Goal: Information Seeking & Learning: Learn about a topic

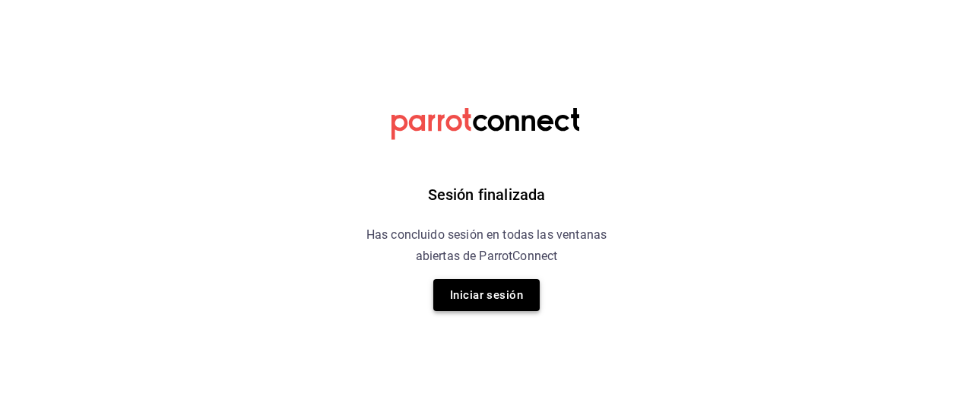
click at [486, 293] on button "Iniciar sesión" at bounding box center [486, 295] width 106 height 32
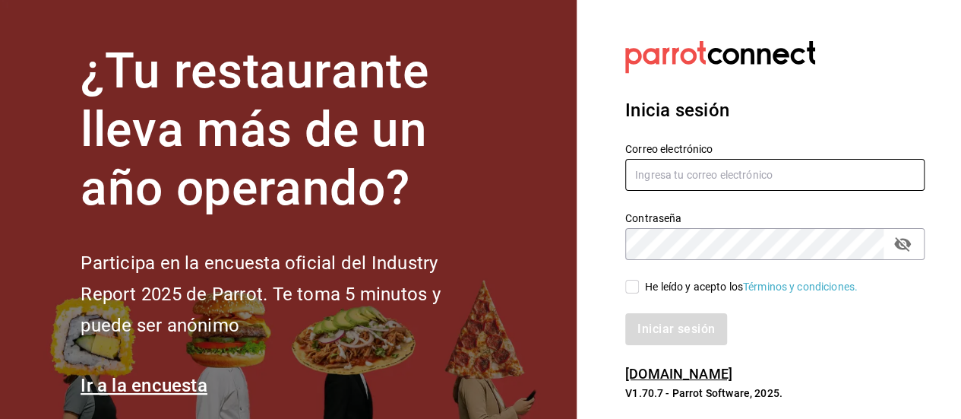
click at [648, 173] on input "text" at bounding box center [774, 175] width 299 height 32
click at [646, 175] on input "g" at bounding box center [774, 175] width 299 height 32
type input "g.grico@hotmail.com"
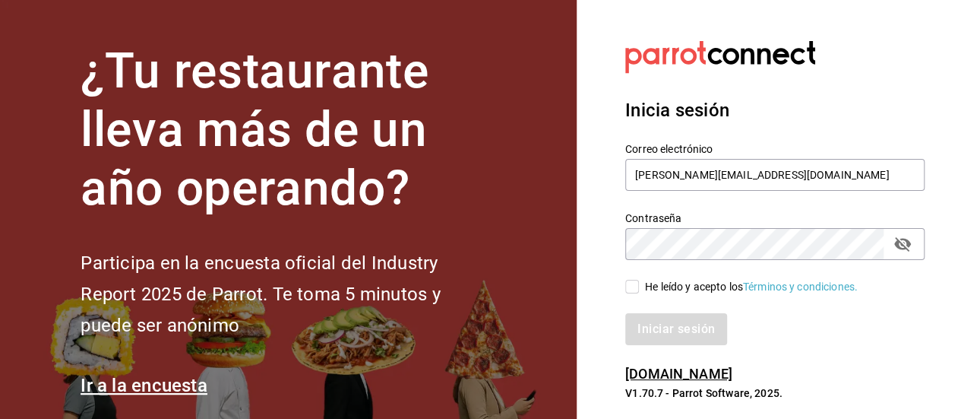
click at [631, 285] on input "He leído y acepto los Términos y condiciones." at bounding box center [632, 287] width 14 height 14
checkbox input "true"
click at [653, 332] on button "Iniciar sesión" at bounding box center [676, 329] width 103 height 32
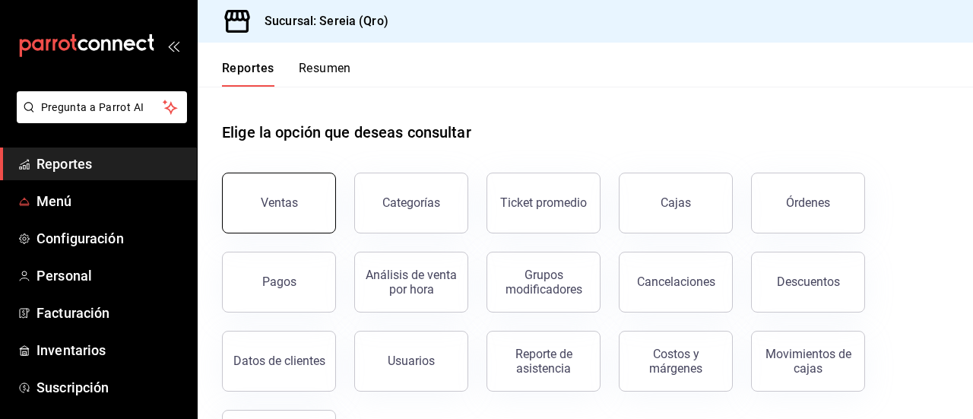
click at [247, 181] on button "Ventas" at bounding box center [279, 203] width 114 height 61
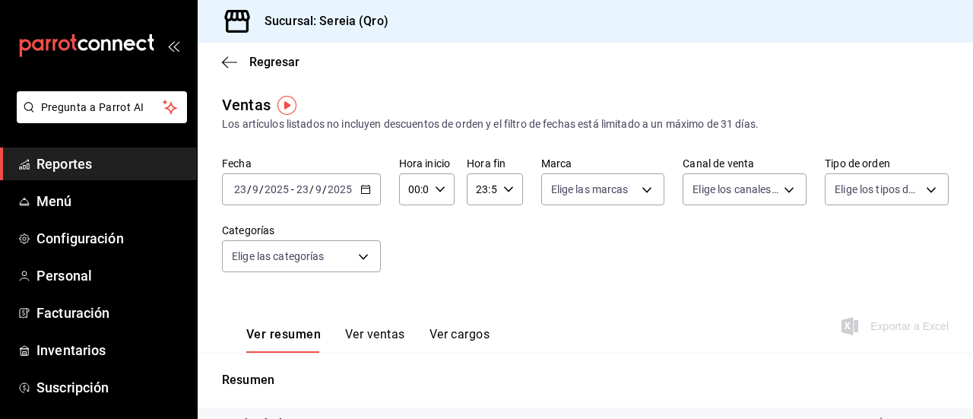
click at [366, 192] on icon "button" at bounding box center [365, 189] width 11 height 11
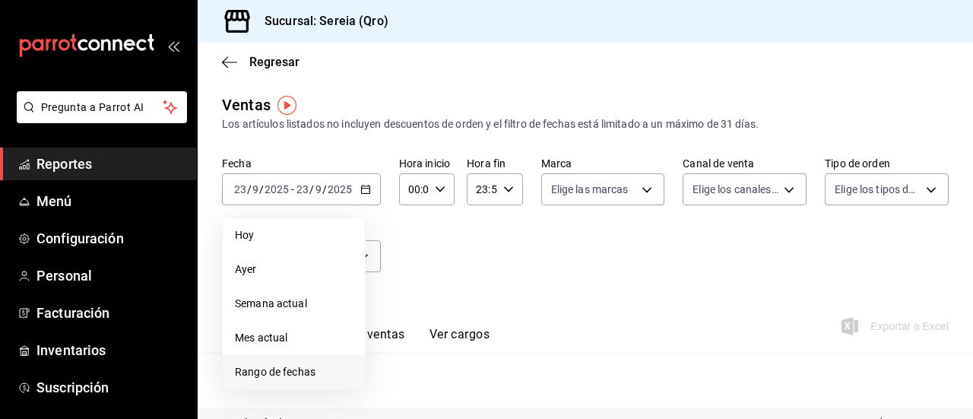
click at [310, 372] on span "Rango de fechas" at bounding box center [294, 372] width 118 height 16
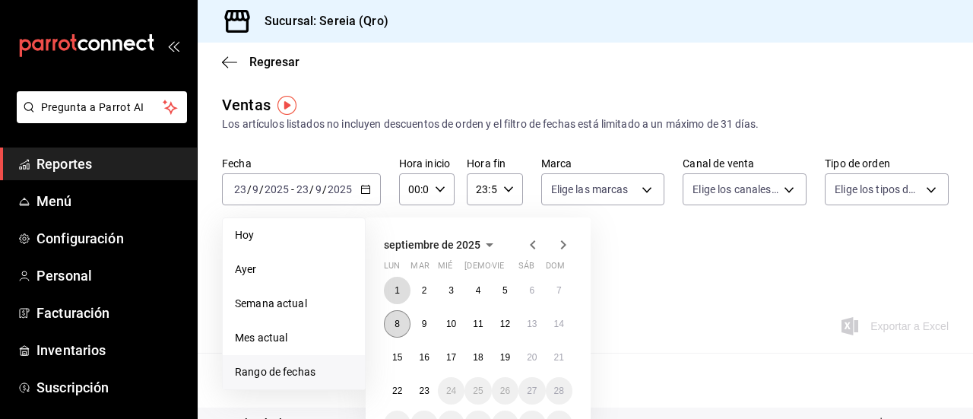
drag, startPoint x: 402, startPoint y: 292, endPoint x: 407, endPoint y: 321, distance: 30.1
click at [420, 375] on div "1 2 3 4 5 6 7 8 9 10 11 12 13 14 15 16 17 18 19 20 21 22 23 24 25 26 27 28 29 3…" at bounding box center [478, 357] width 188 height 161
click at [397, 288] on abbr "1" at bounding box center [396, 290] width 5 height 11
drag, startPoint x: 397, startPoint y: 288, endPoint x: 416, endPoint y: 385, distance: 99.1
click at [416, 385] on div "1 2 3 4 5 6 7 8 9 10 11 12 13 14 15 16 17 18 19 20 21 22 23 24 25 26 27 28 29 3…" at bounding box center [478, 357] width 188 height 161
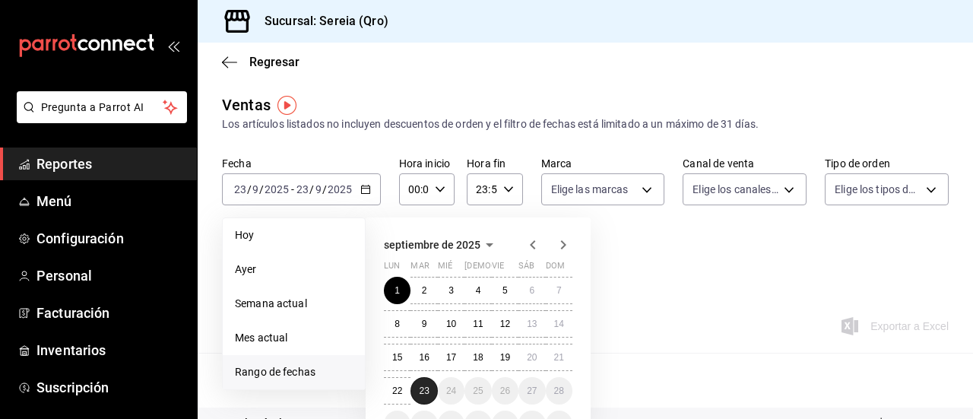
click at [416, 385] on button "23" at bounding box center [423, 390] width 27 height 27
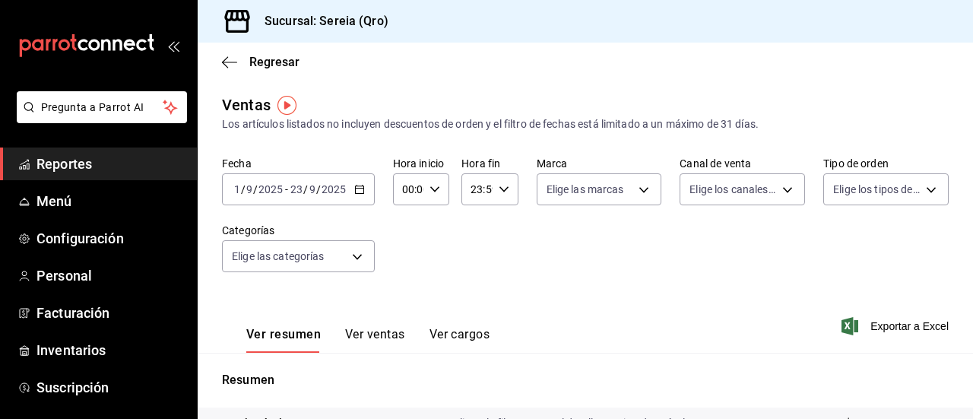
click at [360, 334] on button "Ver ventas" at bounding box center [375, 340] width 60 height 26
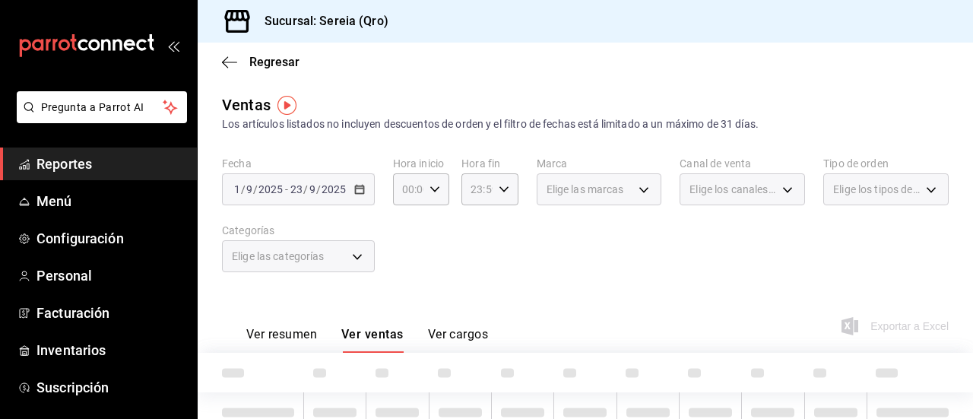
click at [355, 259] on div "Elige las categorías" at bounding box center [298, 256] width 153 height 32
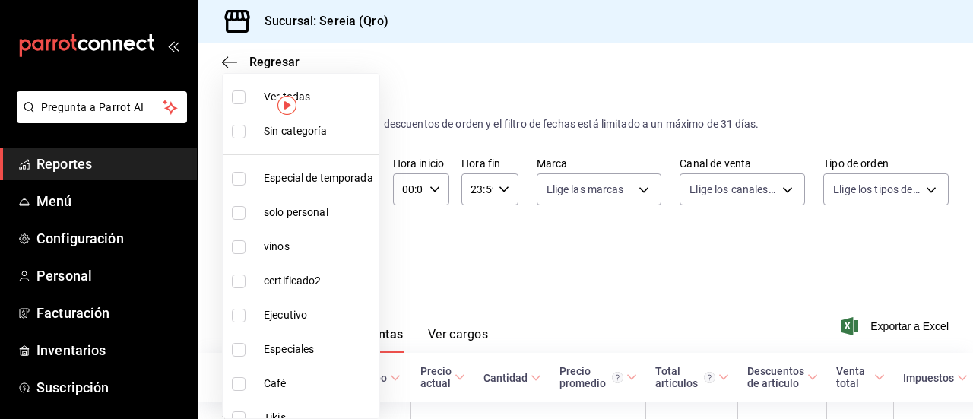
click at [355, 259] on body "Pregunta a Parrot AI Reportes Menú Configuración Personal Facturación Inventari…" at bounding box center [486, 209] width 973 height 419
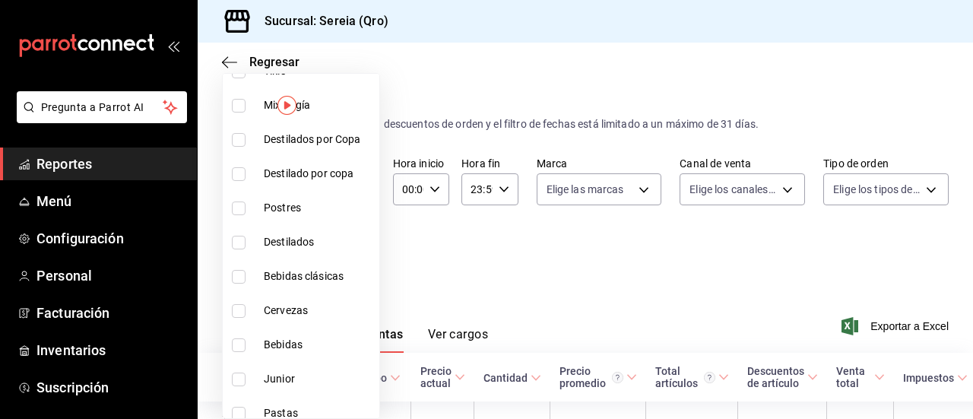
scroll to position [380, 0]
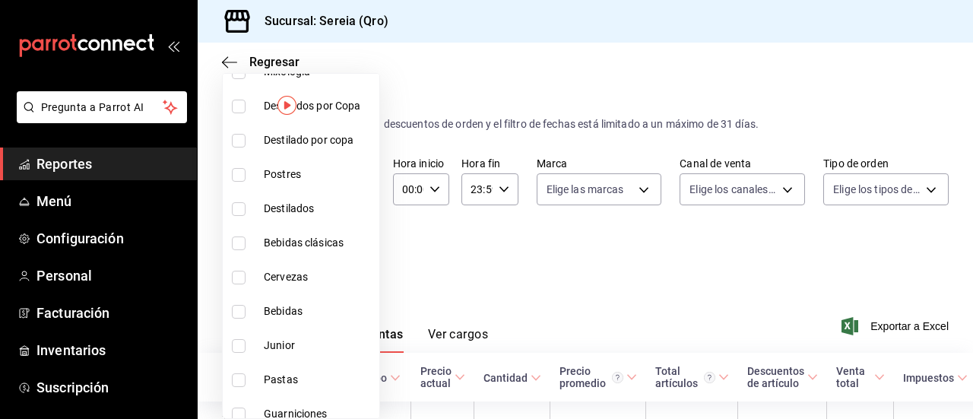
click at [234, 276] on input "checkbox" at bounding box center [239, 278] width 14 height 14
checkbox input "true"
type input "5c2c2814-e561-4e85-816f-49cba6446653"
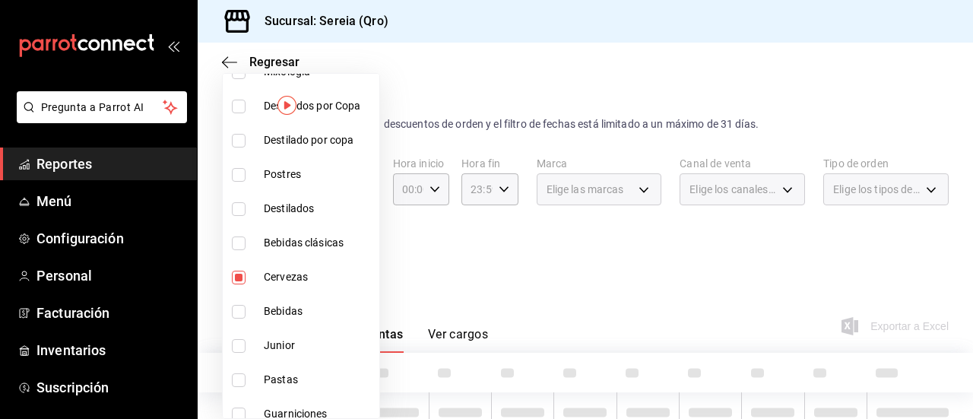
click at [508, 261] on div at bounding box center [486, 209] width 973 height 419
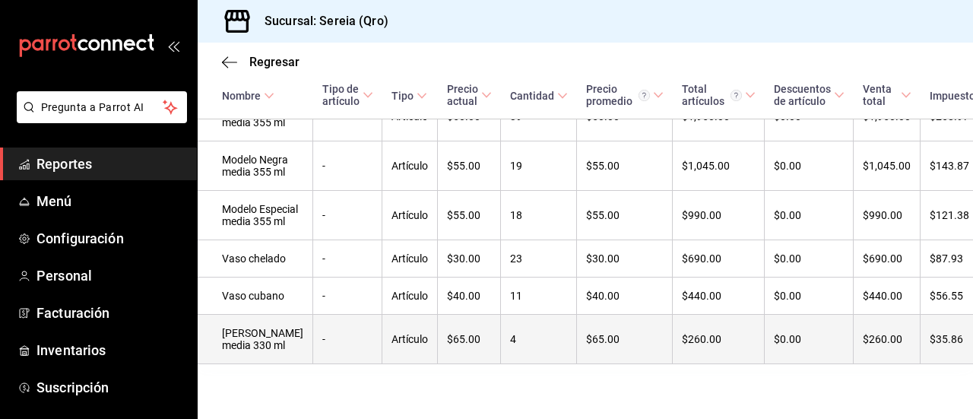
scroll to position [744, 0]
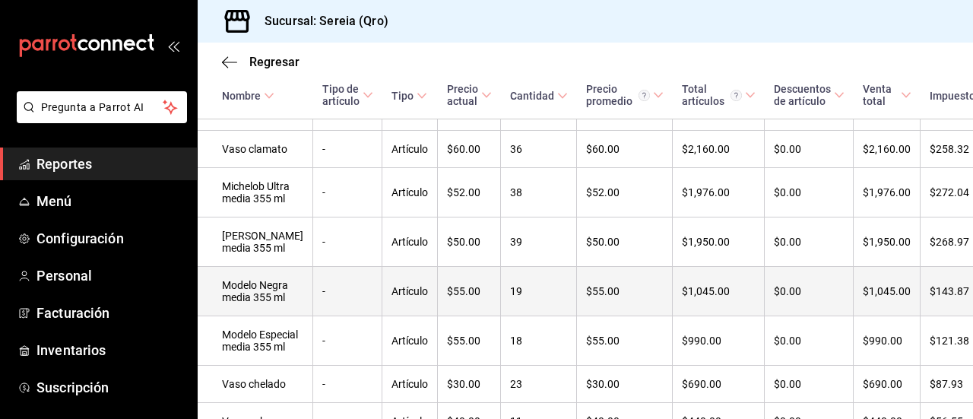
scroll to position [364, 0]
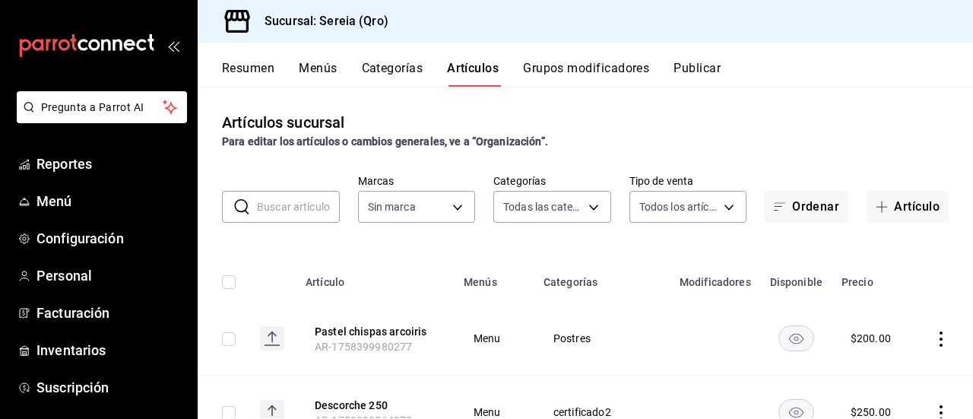
type input "2006e8ab-25de-46ac-9b12-e0f16751f5fe,60b8ec1b-19fc-44ab-b900-b31ad58b3909,f43c5…"
type input "e26cb55a-85e0-41b2-9155-b47575076aeb"
click at [46, 198] on span "Menú" at bounding box center [110, 201] width 148 height 21
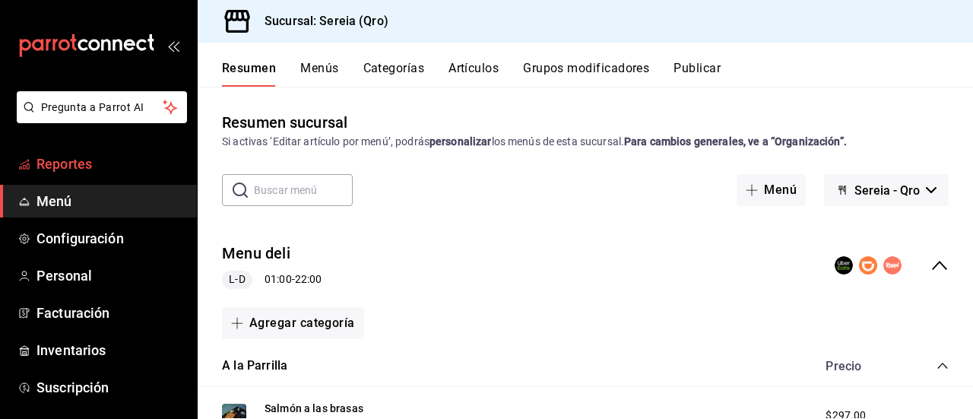
click at [76, 168] on span "Reportes" at bounding box center [110, 164] width 148 height 21
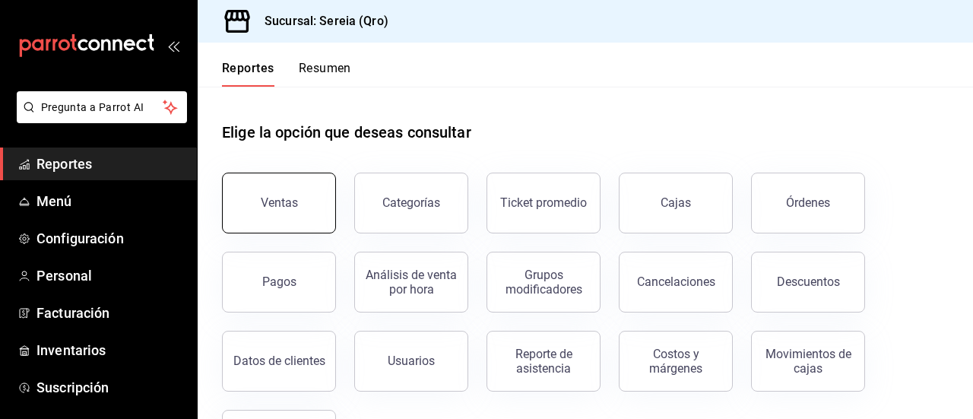
click at [286, 211] on button "Ventas" at bounding box center [279, 203] width 114 height 61
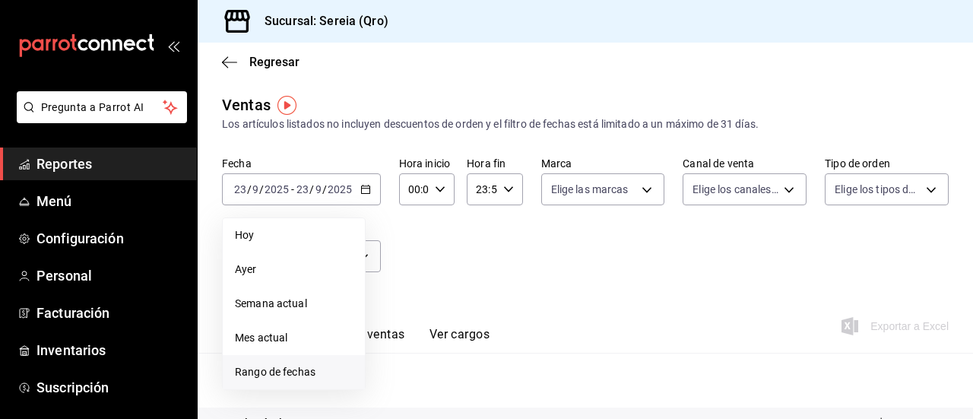
click at [280, 378] on span "Rango de fechas" at bounding box center [294, 372] width 118 height 16
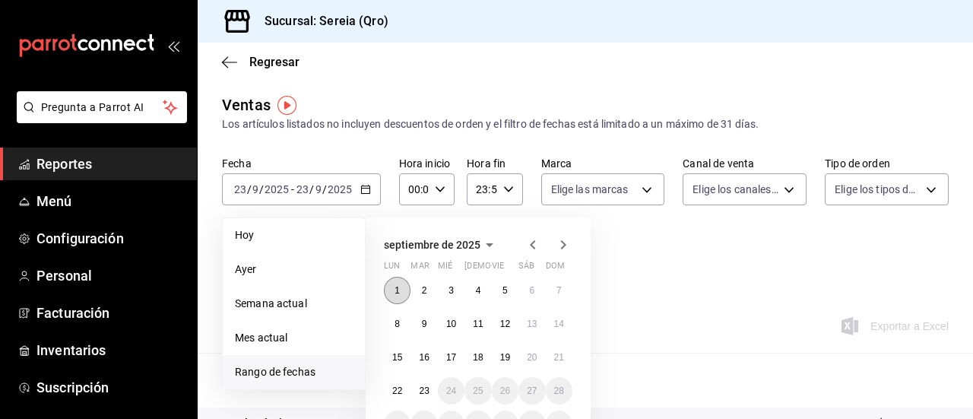
click at [398, 331] on div "1 2 3 4 5 6 7 8 9 10 11 12 13 14 15 16 17 18 19 20 21 22 23 24 25 26 27 28 29 3…" at bounding box center [478, 357] width 188 height 161
click at [392, 284] on button "1" at bounding box center [397, 290] width 27 height 27
drag, startPoint x: 392, startPoint y: 283, endPoint x: 430, endPoint y: 394, distance: 117.3
click at [430, 394] on div "1 2 3 4 5 6 7 8 9 10 11 12 13 14 15 16 17 18 19 20 21 22 23 24 25 26 27 28 29 3…" at bounding box center [478, 357] width 188 height 161
click at [430, 394] on button "23" at bounding box center [423, 390] width 27 height 27
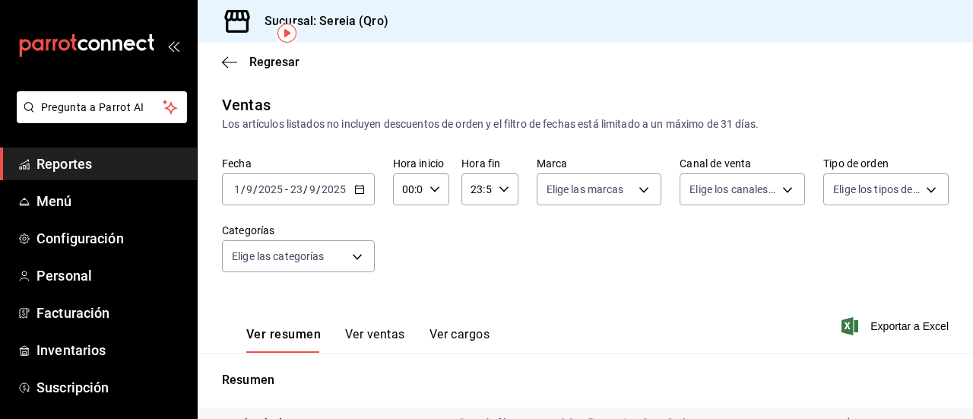
scroll to position [76, 0]
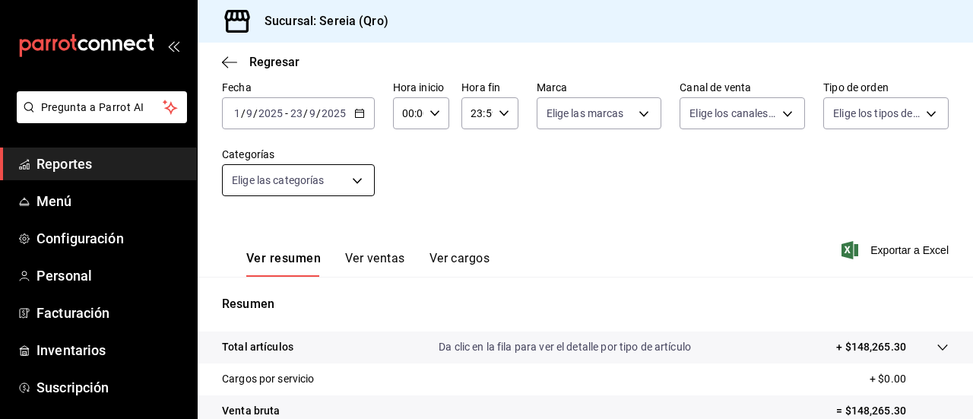
click at [361, 181] on body "Pregunta a Parrot AI Reportes Menú Configuración Personal Facturación Inventari…" at bounding box center [486, 209] width 973 height 419
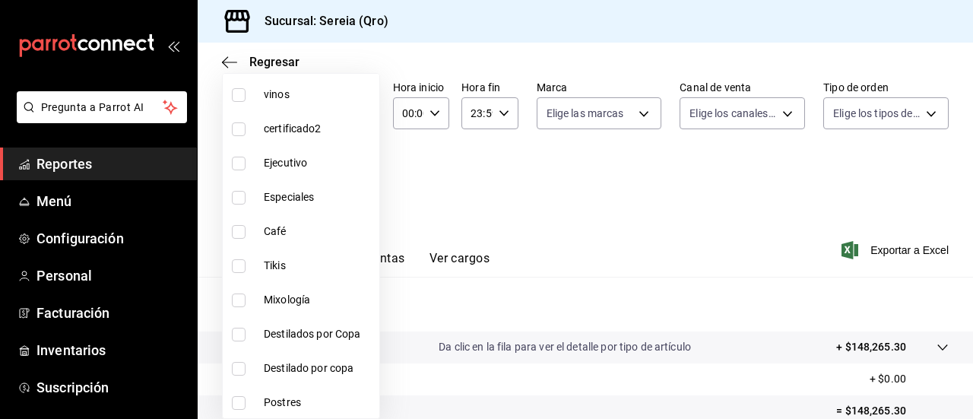
scroll to position [304, 0]
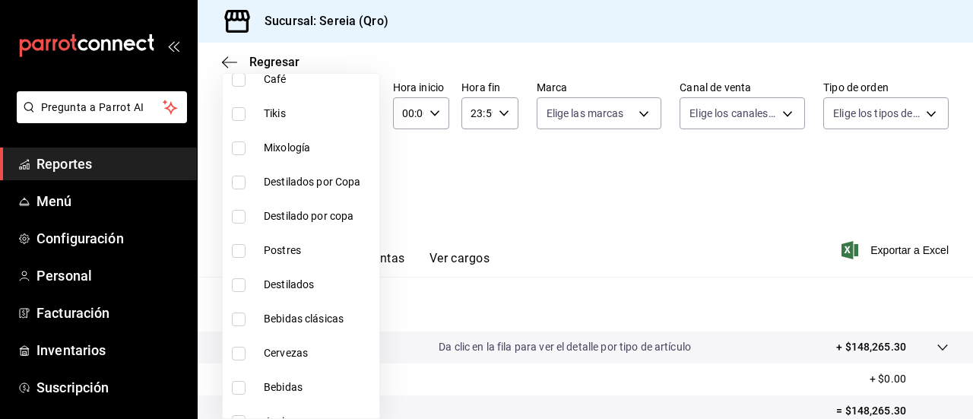
click at [232, 356] on input "checkbox" at bounding box center [239, 354] width 14 height 14
checkbox input "true"
type input "5c2c2814-e561-4e85-816f-49cba6446653"
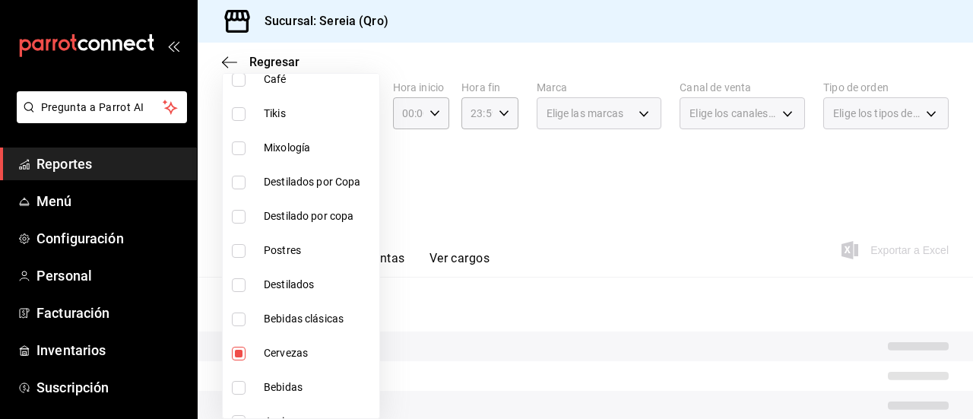
click at [532, 256] on div at bounding box center [486, 209] width 973 height 419
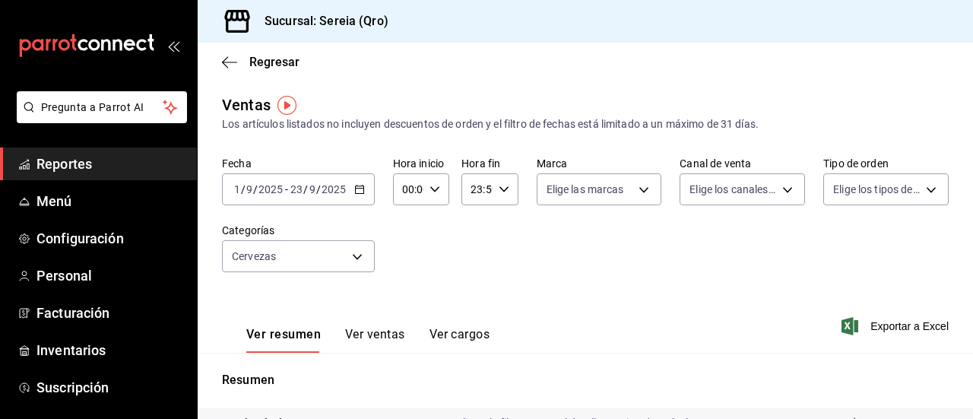
click at [364, 334] on button "Ver ventas" at bounding box center [375, 340] width 60 height 26
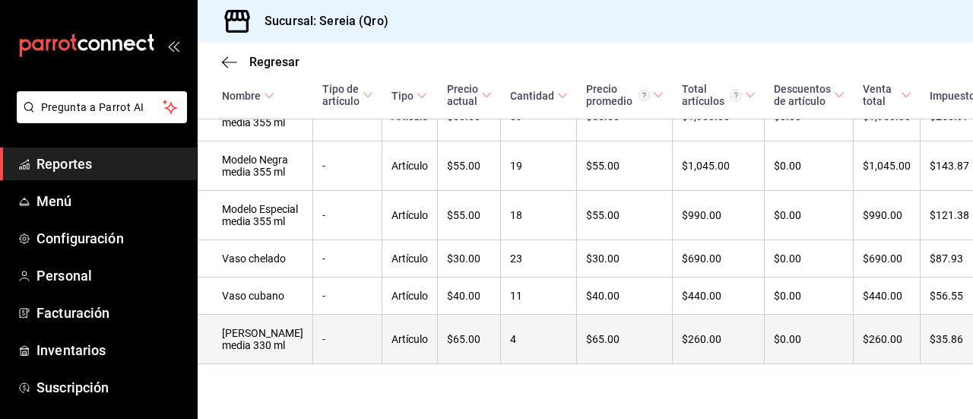
scroll to position [744, 0]
click at [515, 331] on td "4" at bounding box center [539, 339] width 76 height 49
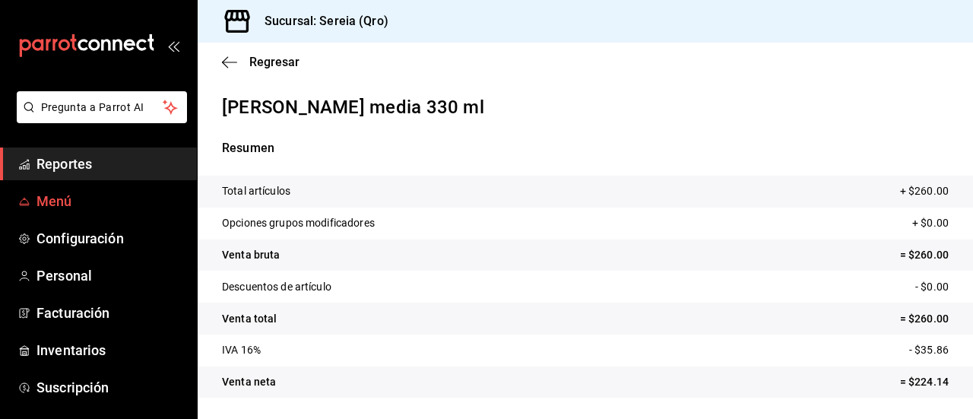
click at [52, 194] on span "Menú" at bounding box center [110, 201] width 148 height 21
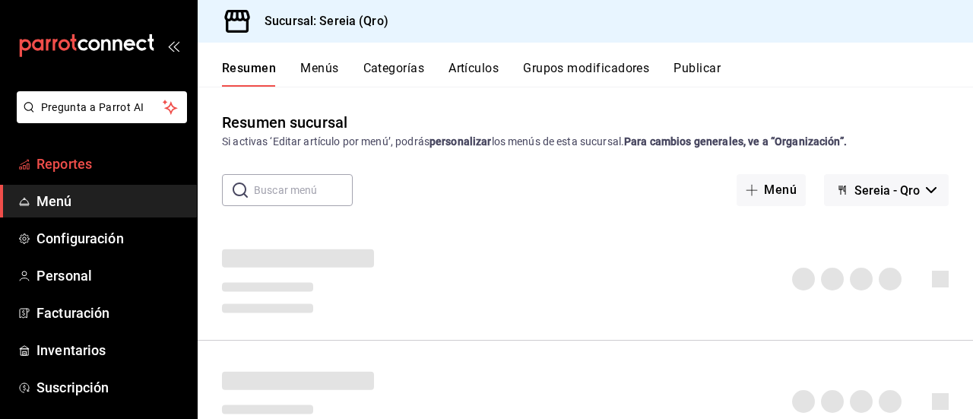
click at [64, 166] on span "Reportes" at bounding box center [110, 164] width 148 height 21
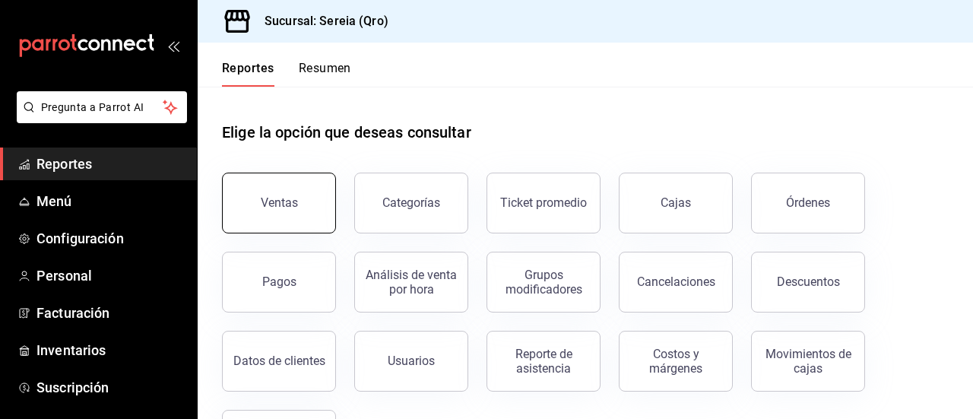
click at [272, 201] on div "Ventas" at bounding box center [279, 202] width 37 height 14
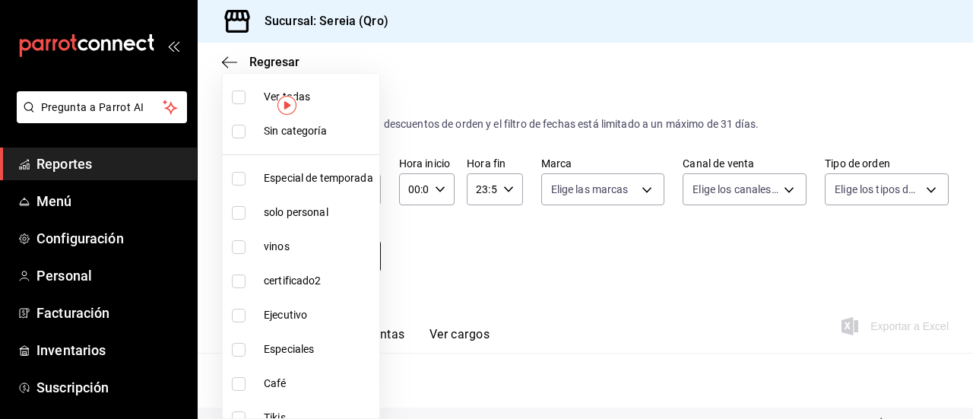
click at [362, 255] on body "Pregunta a Parrot AI Reportes Menú Configuración Personal Facturación Inventari…" at bounding box center [486, 209] width 973 height 419
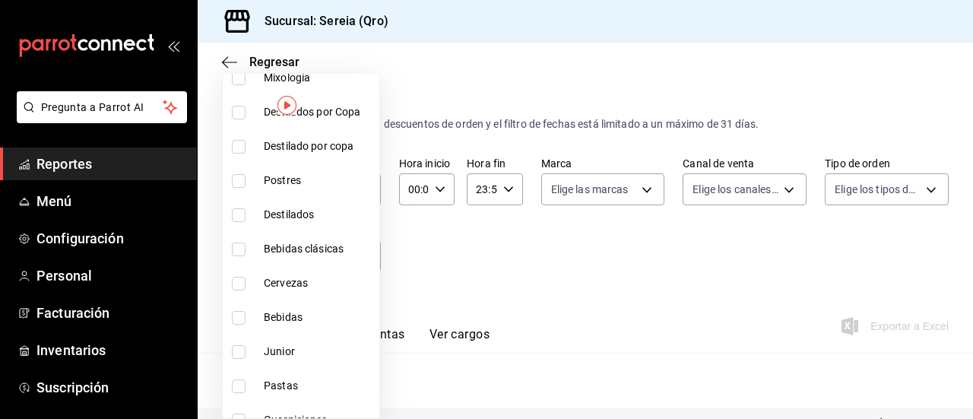
scroll to position [380, 0]
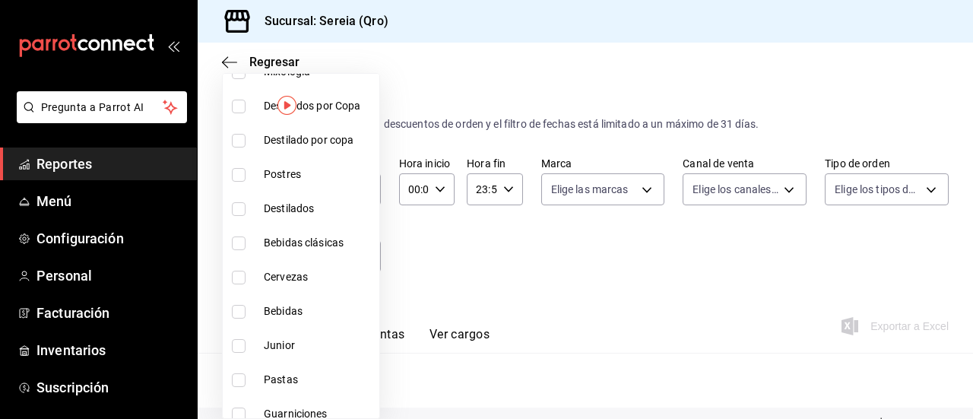
click at [234, 311] on input "checkbox" at bounding box center [239, 312] width 14 height 14
checkbox input "true"
type input "bbf21f76-c51f-4784-b778-d41383a56794"
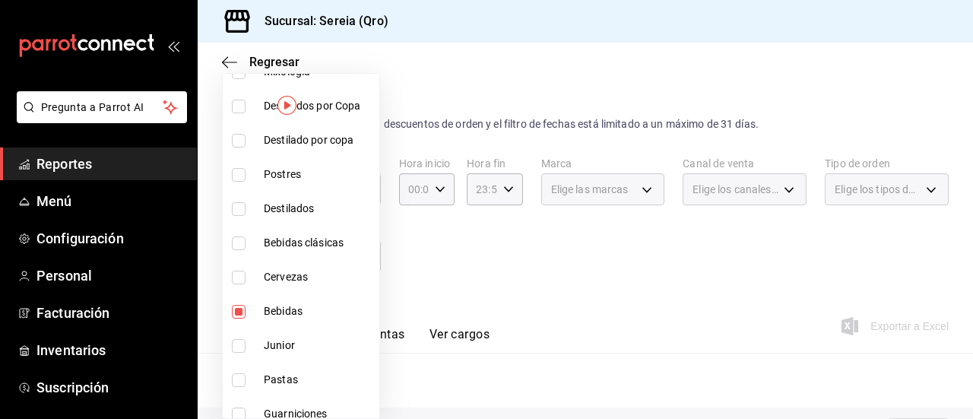
click at [438, 268] on div at bounding box center [486, 209] width 973 height 419
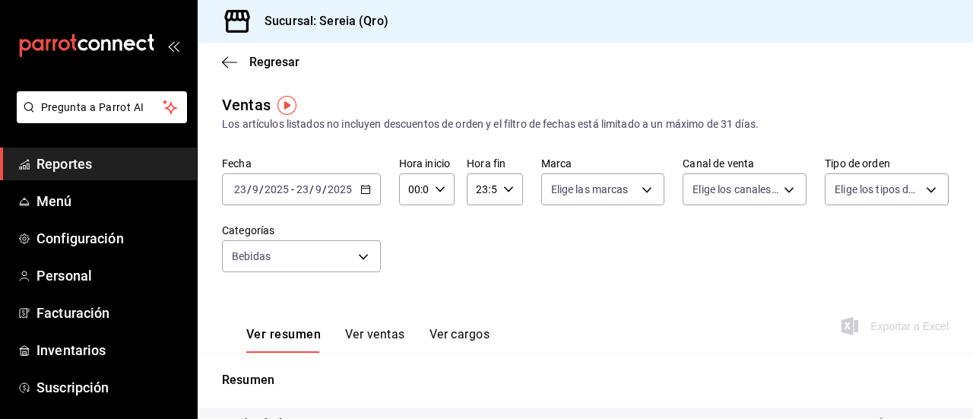
click at [367, 191] on icon "button" at bounding box center [365, 189] width 11 height 11
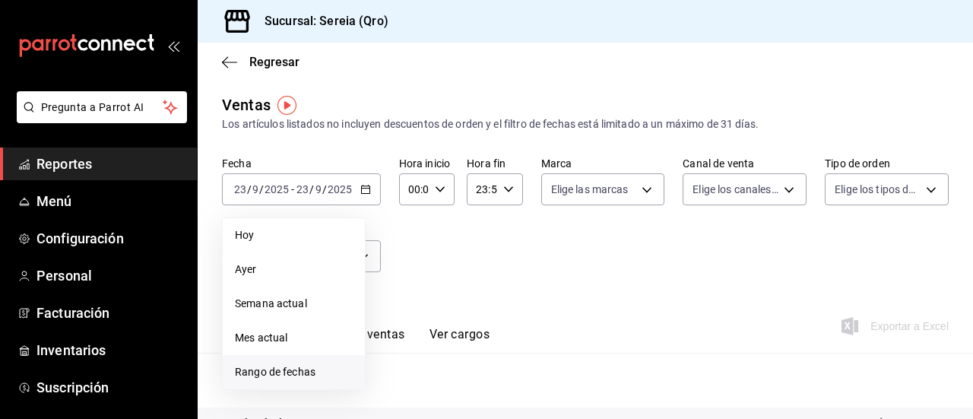
click at [269, 375] on span "Rango de fechas" at bounding box center [294, 372] width 118 height 16
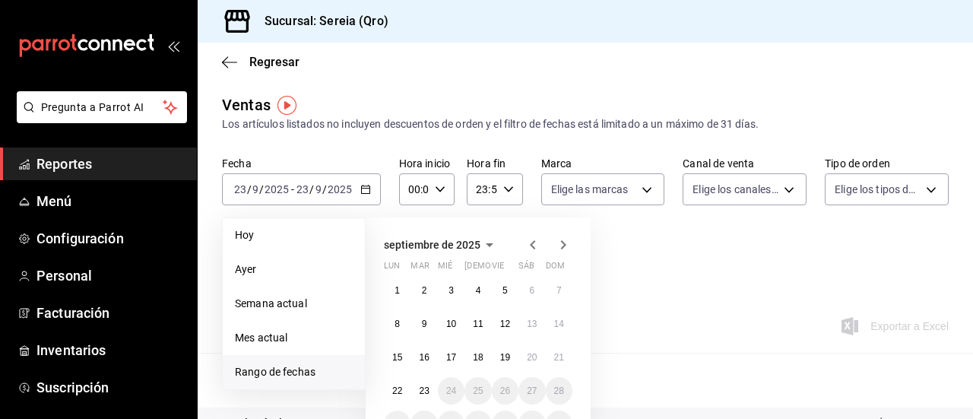
click at [533, 245] on icon "button" at bounding box center [533, 245] width 18 height 18
drag, startPoint x: 420, startPoint y: 287, endPoint x: 439, endPoint y: 290, distance: 19.1
click at [441, 290] on div "30 1 2 3 4 5 6 7 8 9 10 11 12 13 14 15 16 17 18 19 20 21 22 23 24 25 26 27 28 2…" at bounding box center [478, 357] width 188 height 161
click at [416, 285] on button "1" at bounding box center [423, 290] width 27 height 27
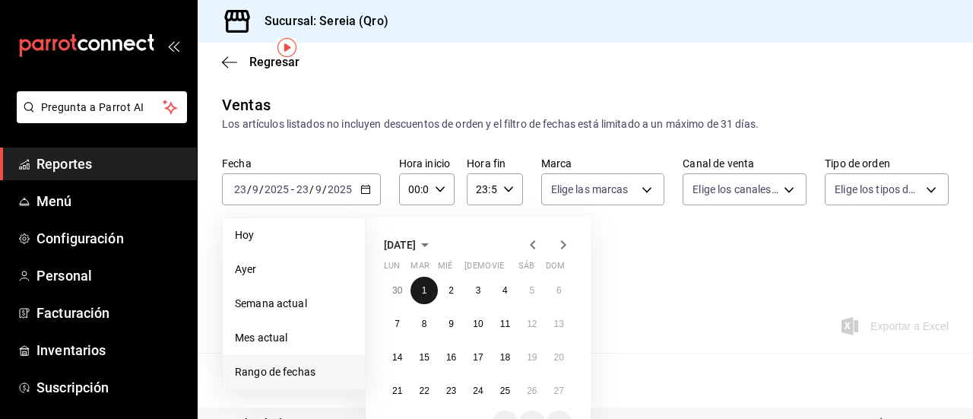
scroll to position [76, 0]
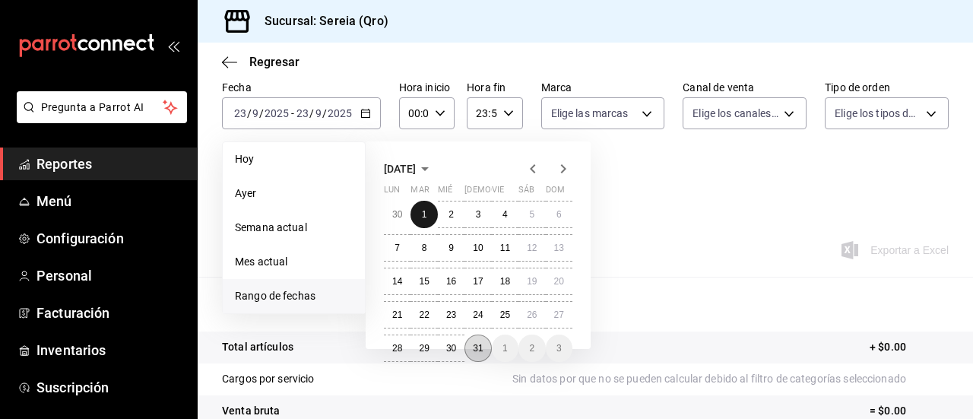
drag, startPoint x: 423, startPoint y: 288, endPoint x: 480, endPoint y: 350, distance: 84.5
click at [480, 350] on div "30 1 2 3 4 5 6 7 8 9 10 11 12 13 14 15 16 17 18 19 20 21 22 23 24 25 26 27 28 2…" at bounding box center [478, 281] width 188 height 161
click at [480, 350] on abbr "31" at bounding box center [478, 348] width 10 height 11
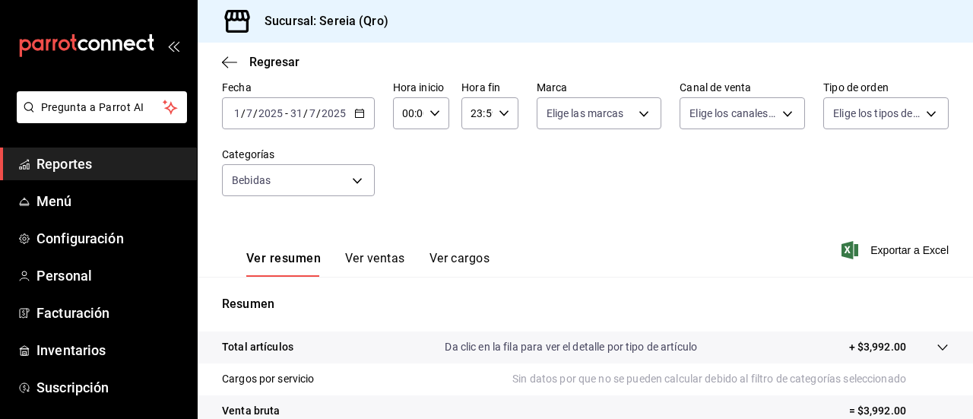
click at [392, 256] on button "Ver ventas" at bounding box center [375, 264] width 60 height 26
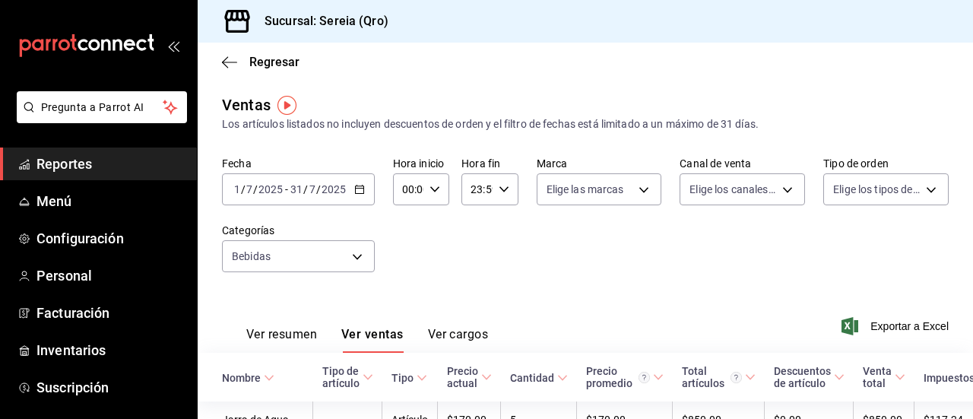
click at [359, 186] on icon "button" at bounding box center [359, 189] width 11 height 11
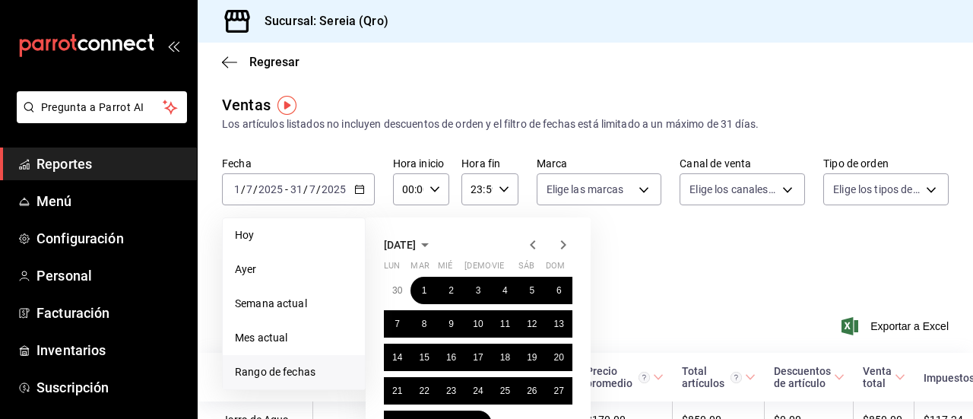
click at [562, 247] on icon "button" at bounding box center [563, 244] width 5 height 9
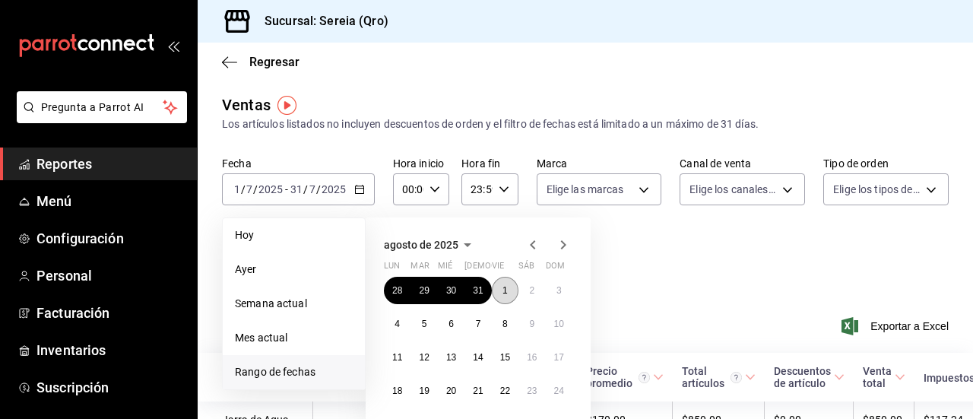
click at [508, 283] on button "1" at bounding box center [505, 290] width 27 height 27
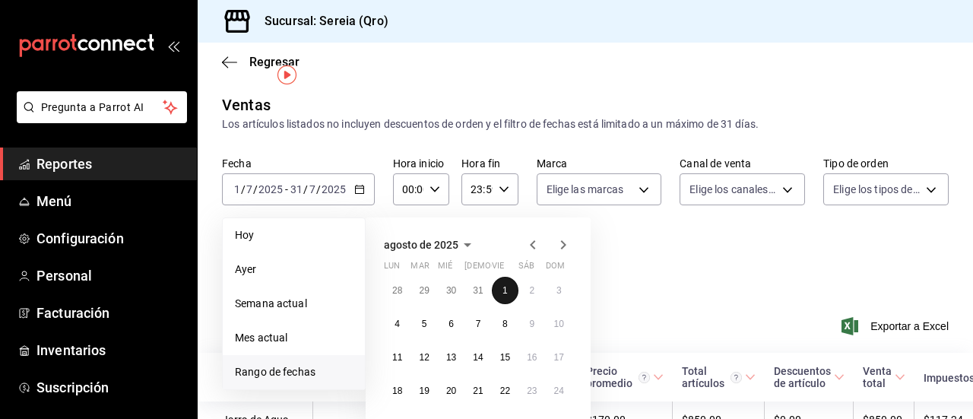
scroll to position [76, 0]
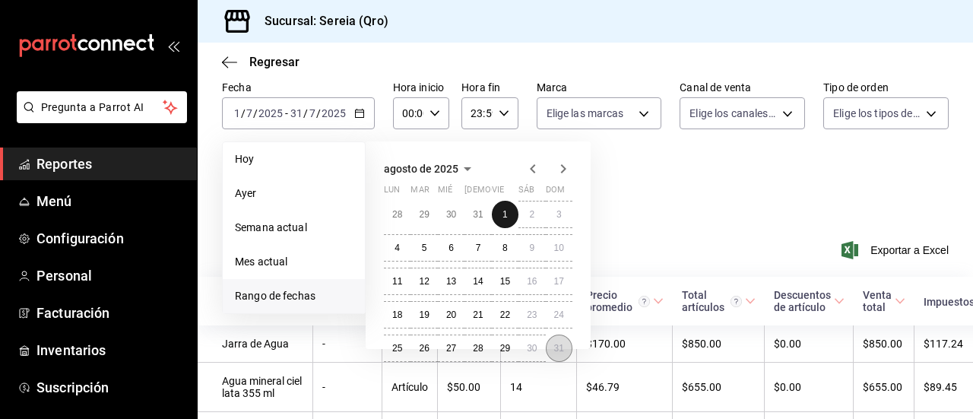
drag, startPoint x: 499, startPoint y: 211, endPoint x: 557, endPoint y: 338, distance: 139.4
click at [557, 338] on div "28 29 30 31 1 2 3 4 5 6 7 8 9 10 11 12 13 14 15 16 17 18 19 20 21 22 23 24 25 2…" at bounding box center [478, 281] width 188 height 161
click at [557, 338] on button "31" at bounding box center [559, 347] width 27 height 27
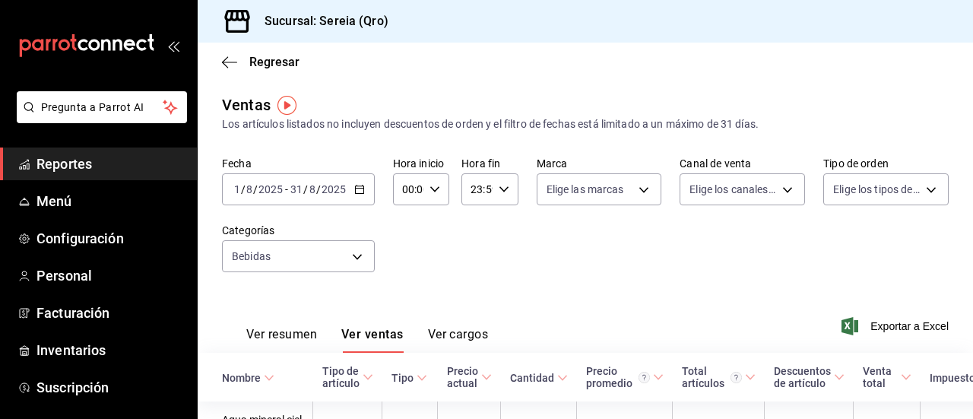
click at [359, 182] on div "[DATE] [DATE] - [DATE] [DATE]" at bounding box center [298, 189] width 153 height 32
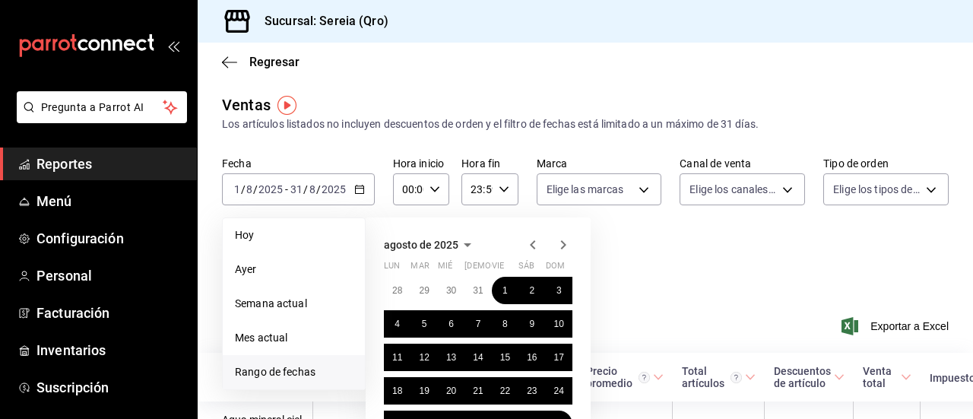
click at [559, 245] on icon "button" at bounding box center [563, 245] width 18 height 18
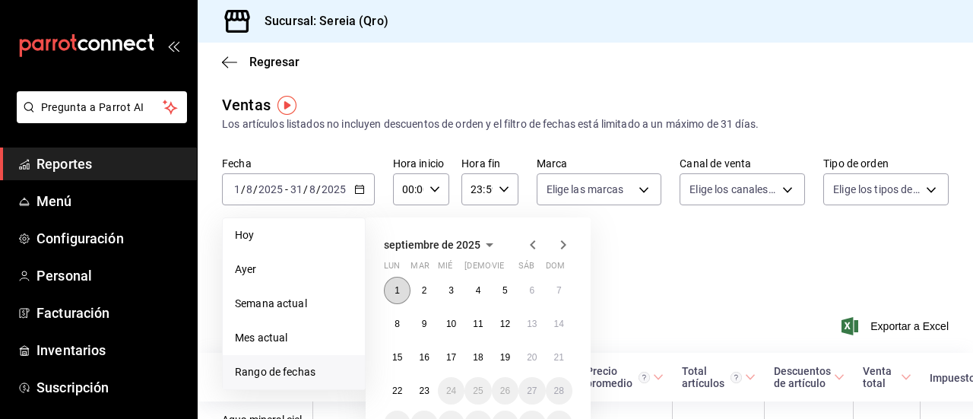
click at [401, 293] on button "1" at bounding box center [397, 290] width 27 height 27
drag, startPoint x: 397, startPoint y: 290, endPoint x: 433, endPoint y: 397, distance: 112.2
click at [433, 397] on div "1 2 3 4 5 6 7 8 9 10 11 12 13 14 15 16 17 18 19 20 21 22 23 24 25 26 27 28 29 3…" at bounding box center [478, 357] width 188 height 161
click at [424, 391] on abbr "23" at bounding box center [424, 390] width 10 height 11
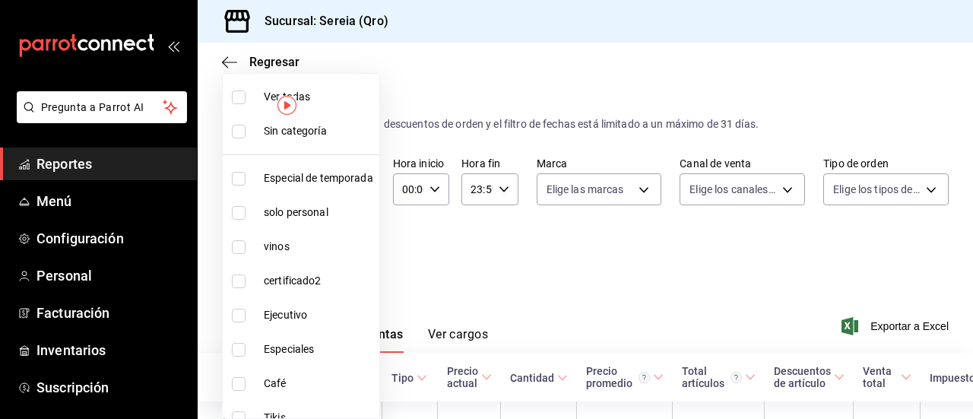
click at [359, 255] on body "Pregunta a Parrot AI Reportes Menú Configuración Personal Facturación Inventari…" at bounding box center [486, 209] width 973 height 419
click at [242, 214] on input "checkbox" at bounding box center [239, 213] width 14 height 14
checkbox input "true"
type input "bbf21f76-c51f-4784-b778-d41383a56794,60b8ec1b-19fc-44ab-b900-b31ad58b3909"
click at [413, 262] on div at bounding box center [486, 209] width 973 height 419
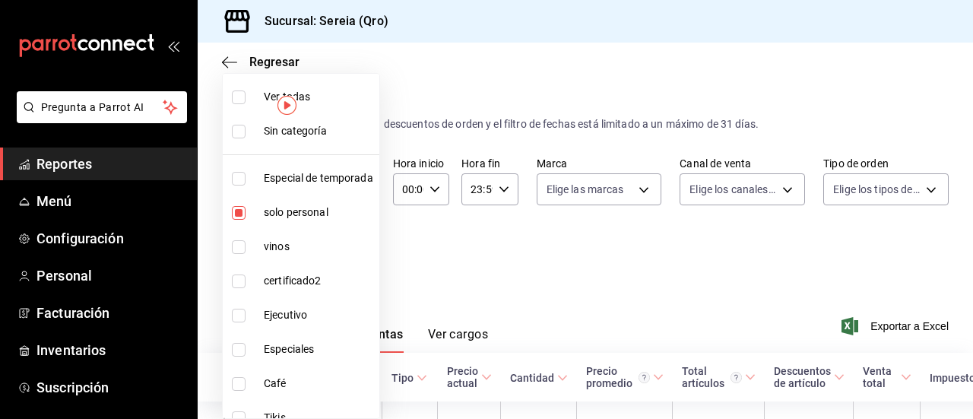
click at [361, 255] on body "Pregunta a Parrot AI Reportes Menú Configuración Personal Facturación Inventari…" at bounding box center [486, 209] width 973 height 419
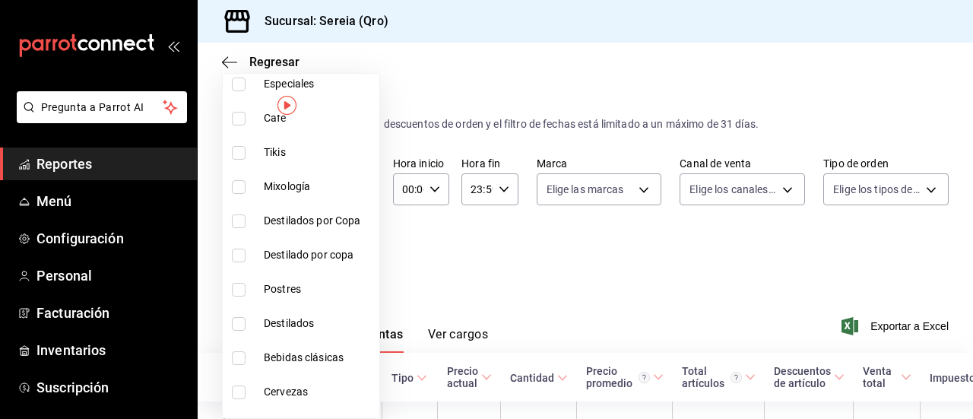
scroll to position [304, 0]
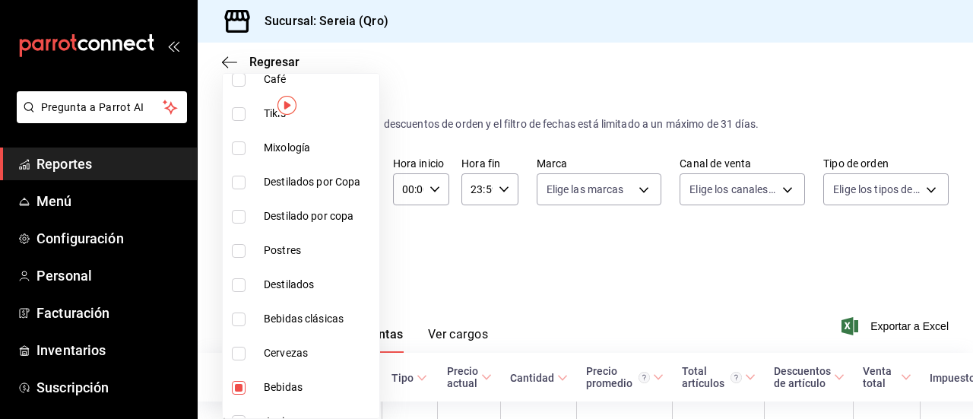
click at [236, 391] on input "checkbox" at bounding box center [239, 388] width 14 height 14
checkbox input "false"
type input "60b8ec1b-19fc-44ab-b900-b31ad58b3909"
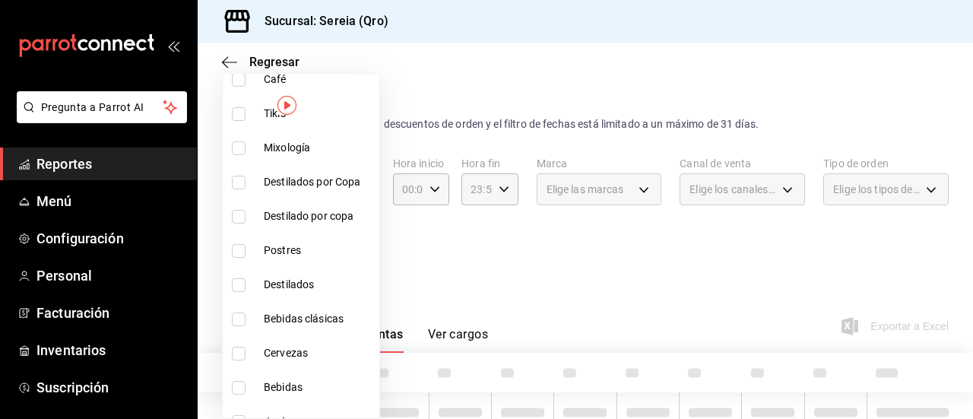
click at [450, 271] on div at bounding box center [486, 209] width 973 height 419
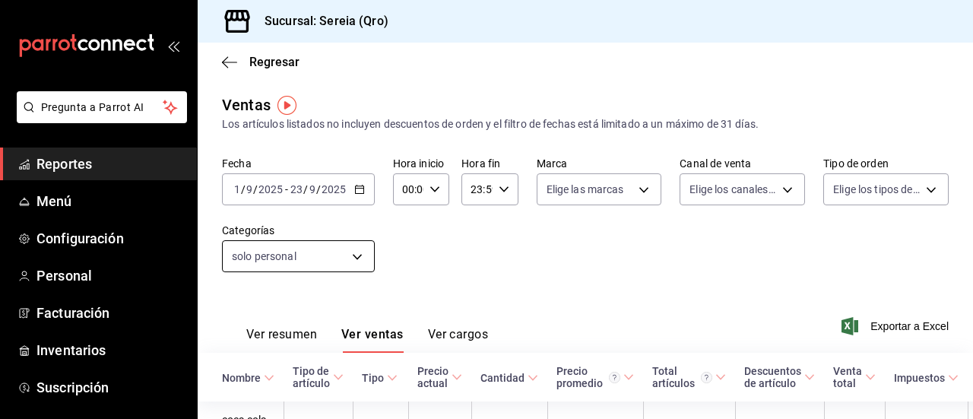
click at [356, 248] on body "Pregunta a Parrot AI Reportes Menú Configuración Personal Facturación Inventari…" at bounding box center [486, 209] width 973 height 419
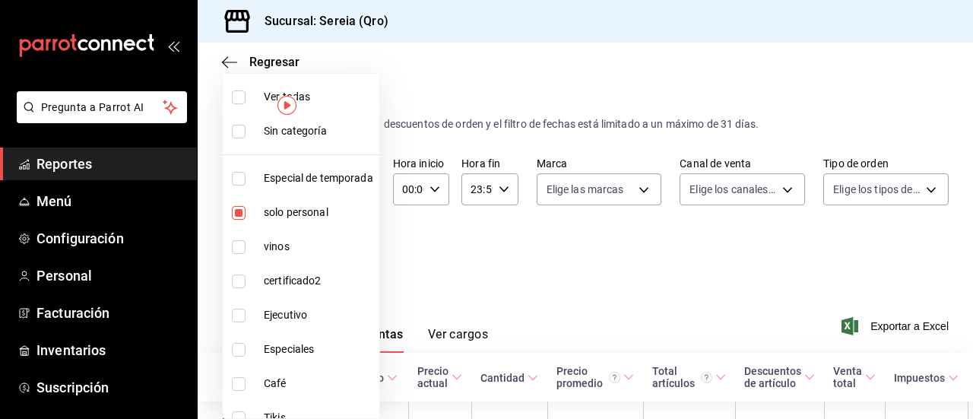
scroll to position [76, 0]
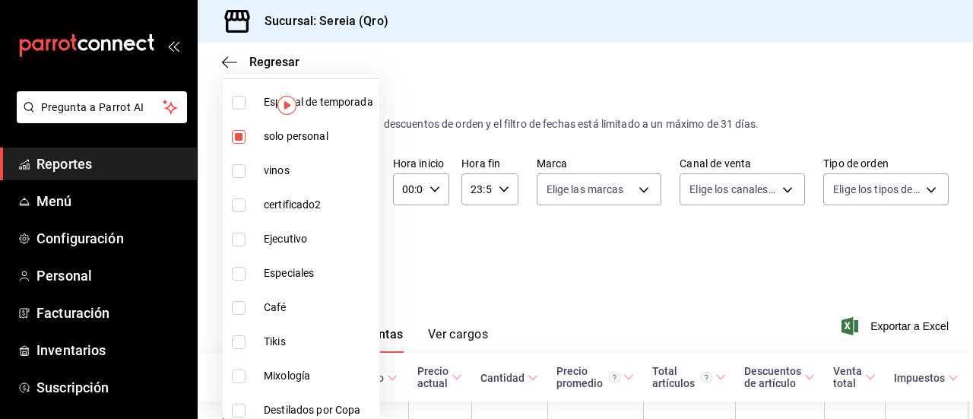
click at [236, 138] on input "checkbox" at bounding box center [239, 137] width 14 height 14
checkbox input "false"
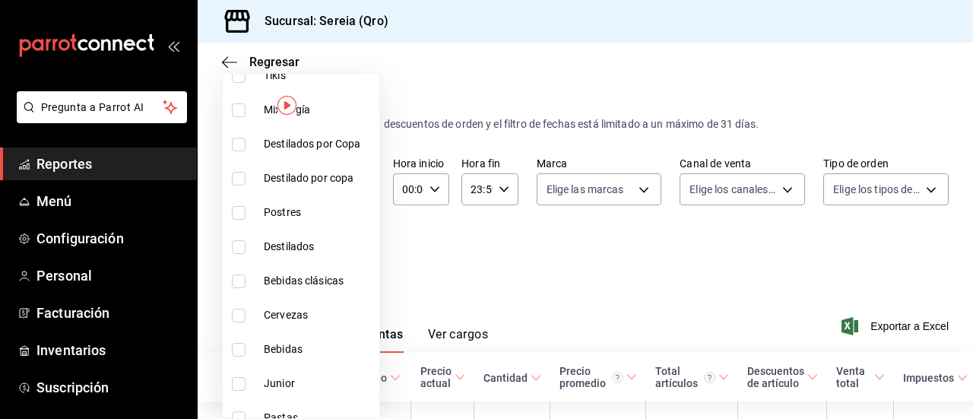
scroll to position [494, 0]
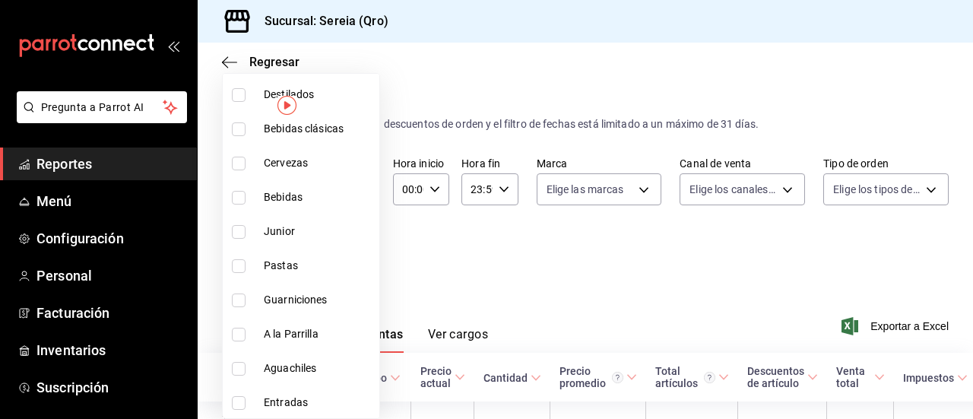
click at [526, 256] on div at bounding box center [486, 209] width 973 height 419
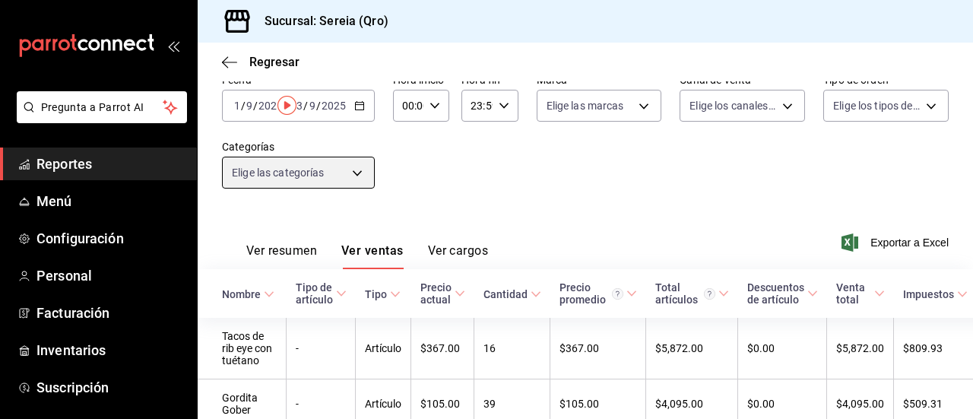
scroll to position [0, 0]
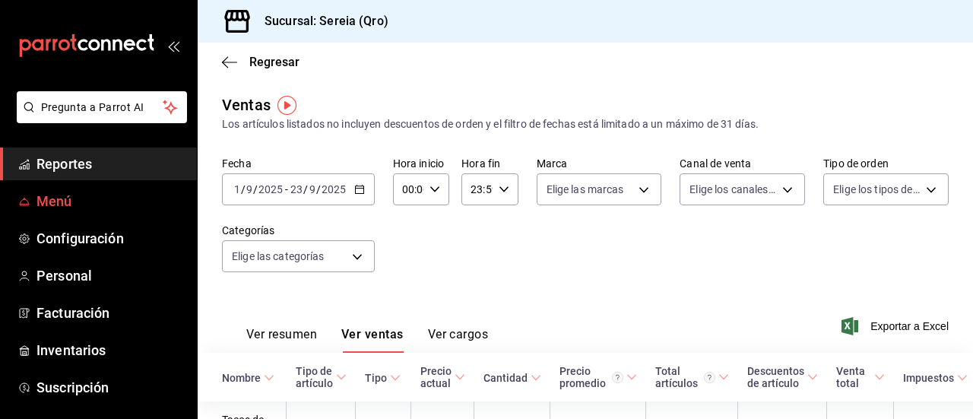
click at [59, 194] on span "Menú" at bounding box center [110, 201] width 148 height 21
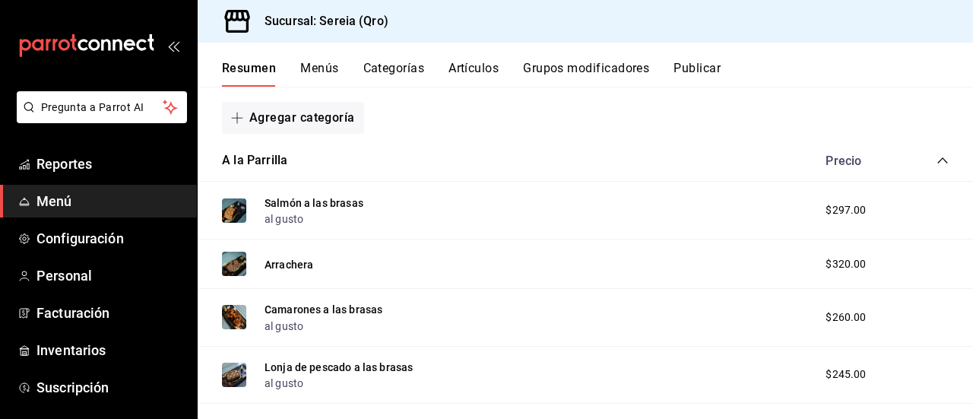
scroll to position [76, 0]
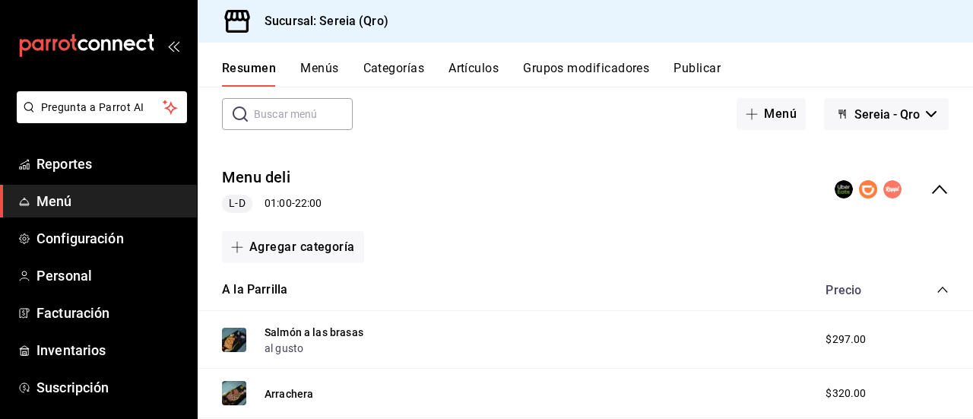
click at [277, 116] on input "text" at bounding box center [303, 114] width 99 height 30
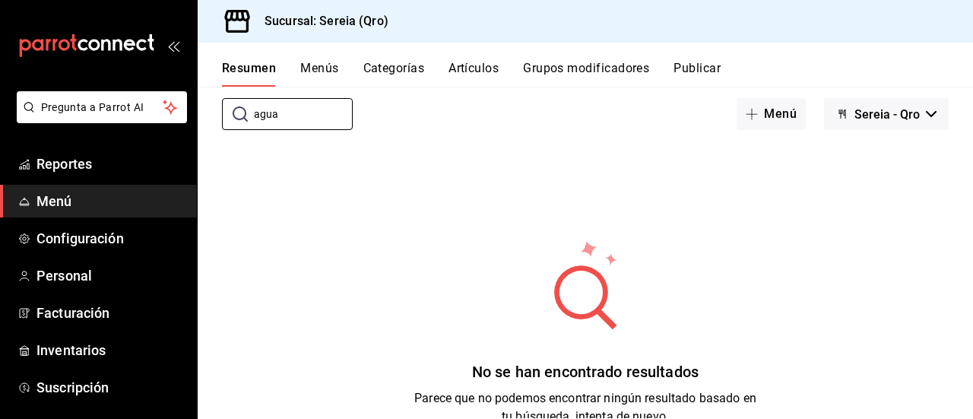
type input "agua"
click at [264, 69] on button "Resumen" at bounding box center [249, 74] width 54 height 26
click at [469, 71] on button "Artículos" at bounding box center [473, 74] width 50 height 26
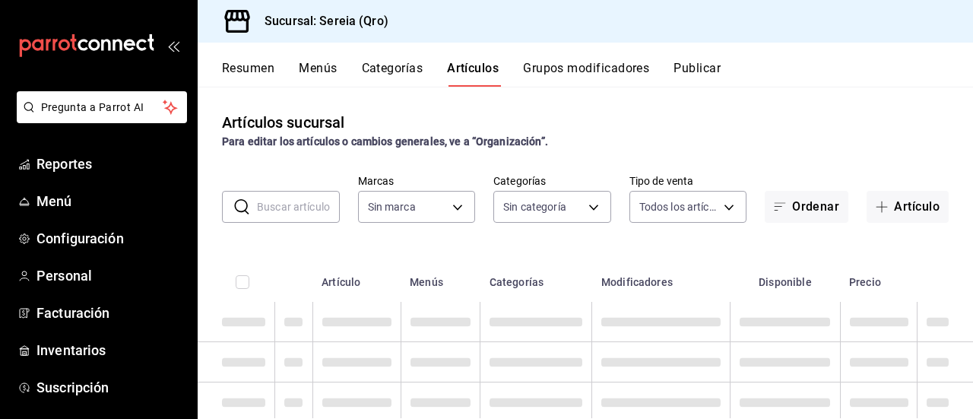
type input "e26cb55a-85e0-41b2-9155-b47575076aeb"
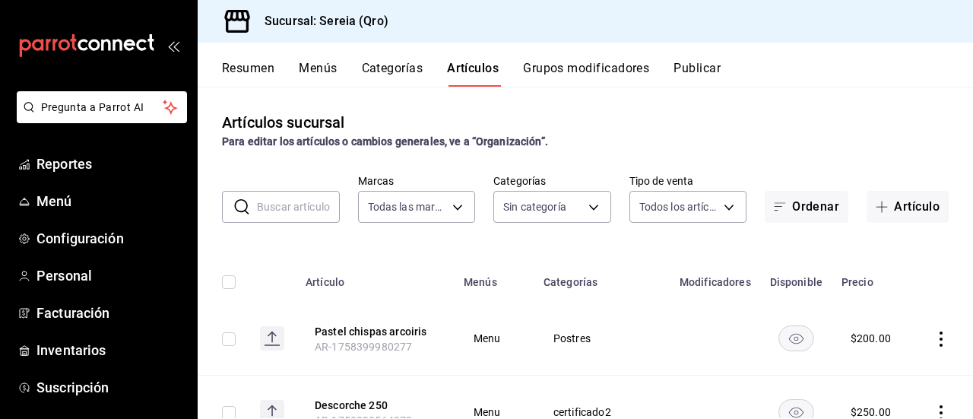
type input "2006e8ab-25de-46ac-9b12-e0f16751f5fe,60b8ec1b-19fc-44ab-b900-b31ad58b3909,f43c5…"
click at [258, 207] on input "text" at bounding box center [298, 207] width 83 height 30
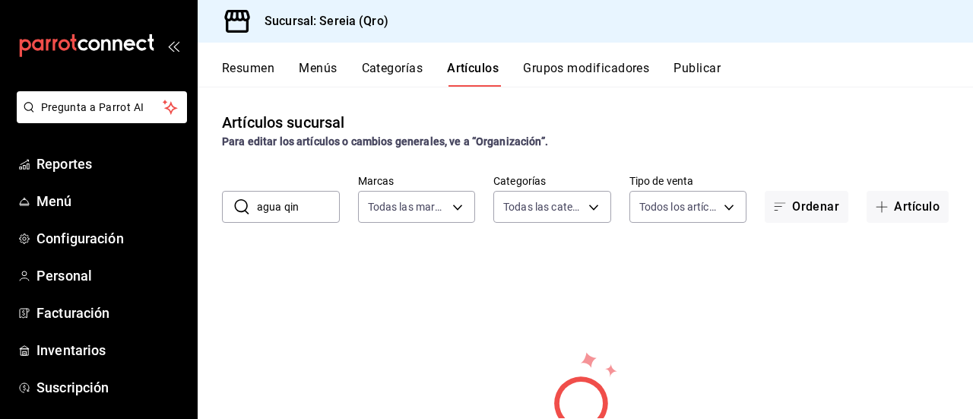
click at [302, 207] on input "agua qin" at bounding box center [298, 207] width 83 height 30
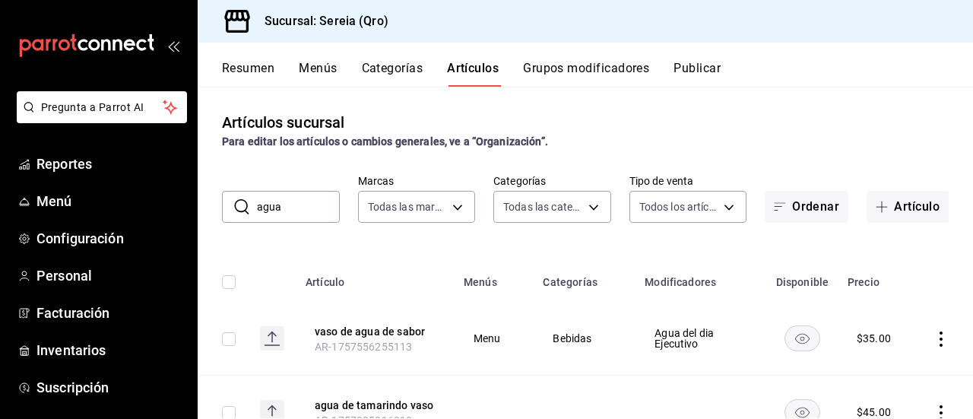
click at [250, 264] on th at bounding box center [272, 277] width 49 height 49
drag, startPoint x: 293, startPoint y: 211, endPoint x: 254, endPoint y: 214, distance: 39.6
click at [254, 214] on div "​ agua ​" at bounding box center [281, 207] width 118 height 32
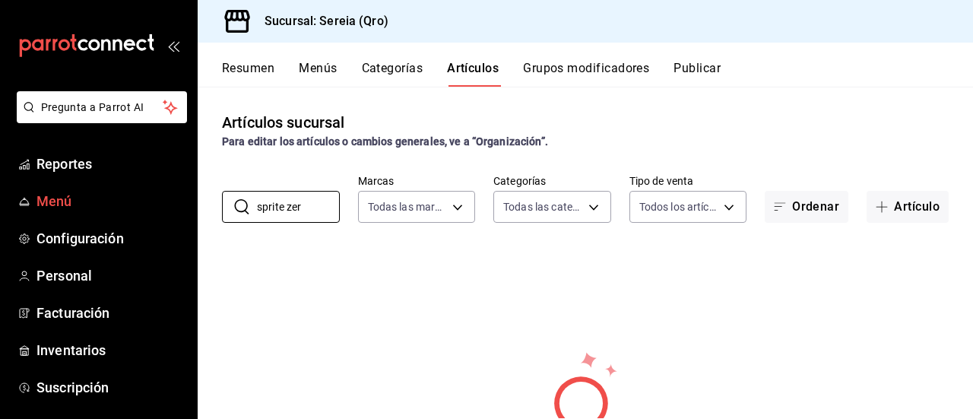
type input "sprite zer"
click at [78, 204] on span "Menú" at bounding box center [110, 201] width 148 height 21
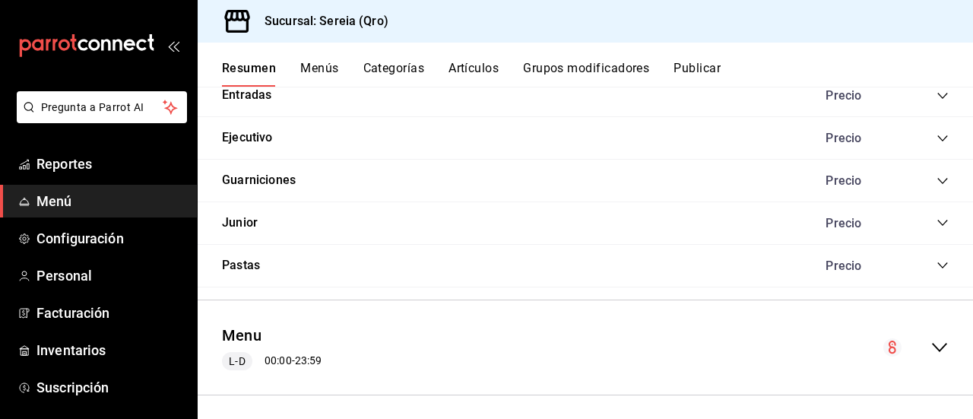
scroll to position [1227, 0]
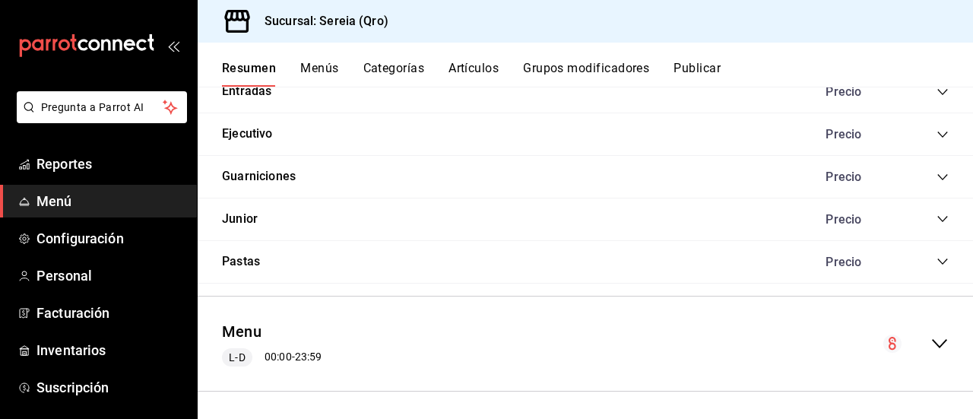
click at [932, 343] on icon "collapse-menu-row" at bounding box center [939, 343] width 18 height 18
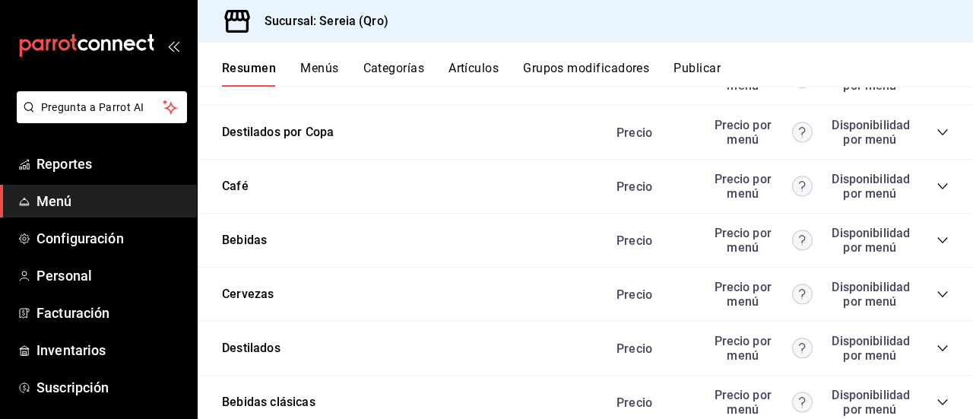
scroll to position [2671, 0]
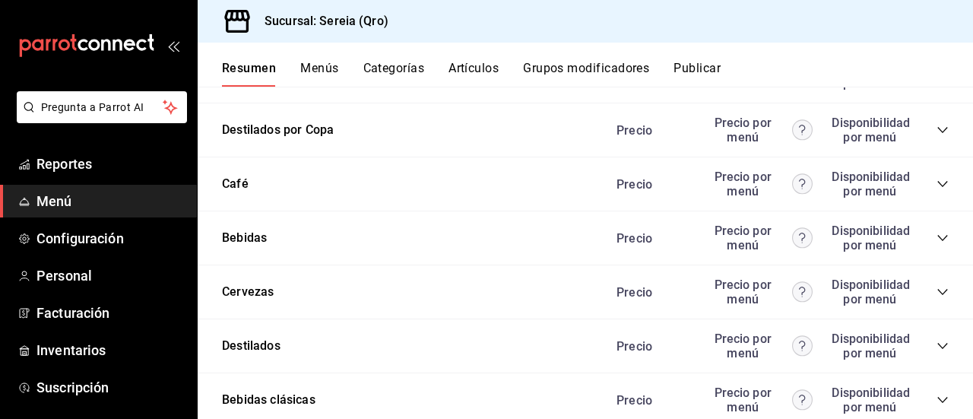
click at [936, 235] on icon "collapse-category-row" at bounding box center [942, 238] width 12 height 12
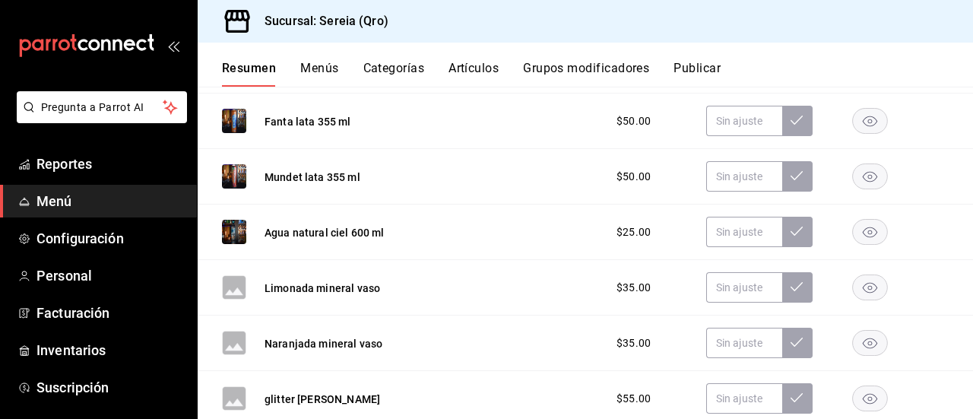
scroll to position [3431, 0]
